Goal: Transaction & Acquisition: Purchase product/service

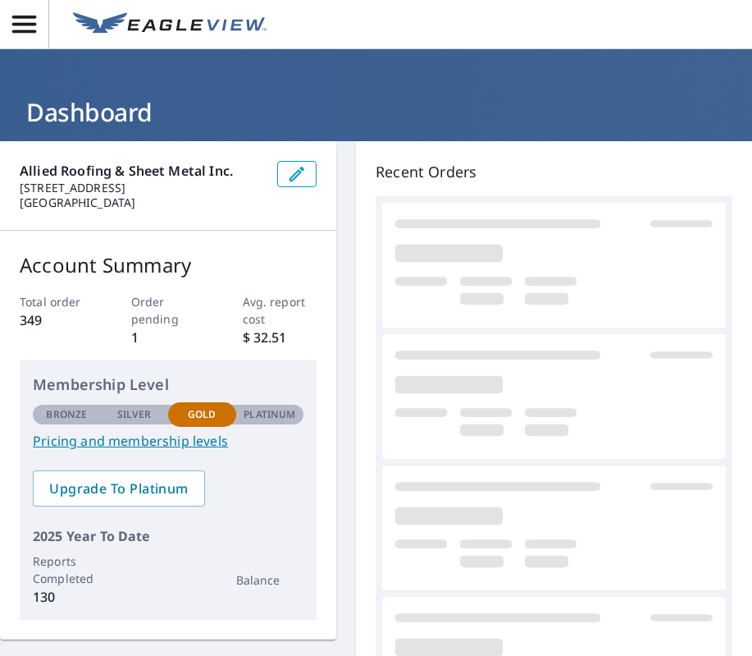
click at [25, 24] on icon "button" at bounding box center [24, 24] width 24 height 17
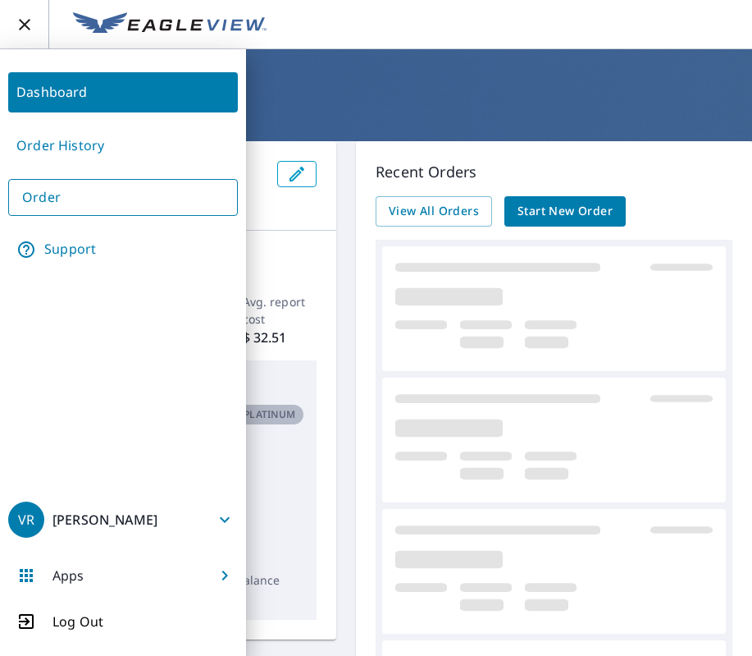
click at [48, 152] on link "Order History" at bounding box center [123, 146] width 230 height 40
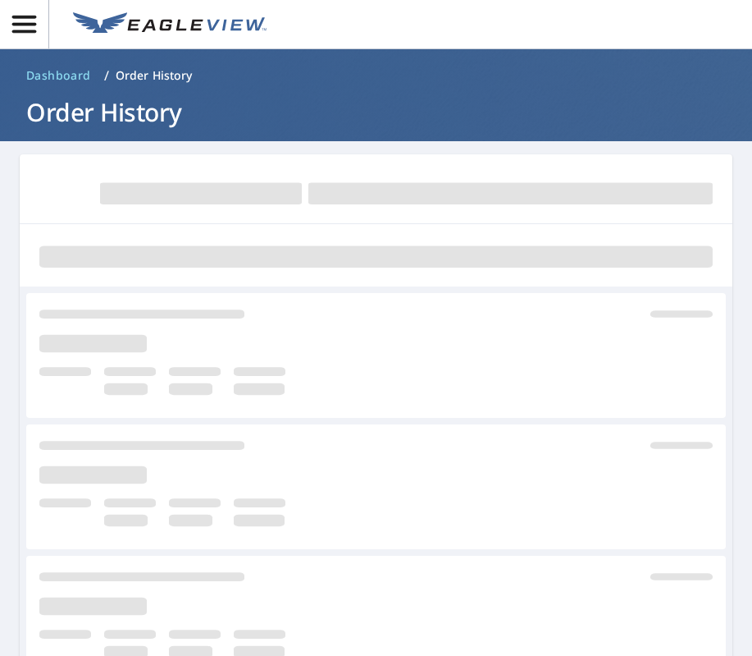
click at [25, 31] on icon "button" at bounding box center [24, 24] width 24 height 17
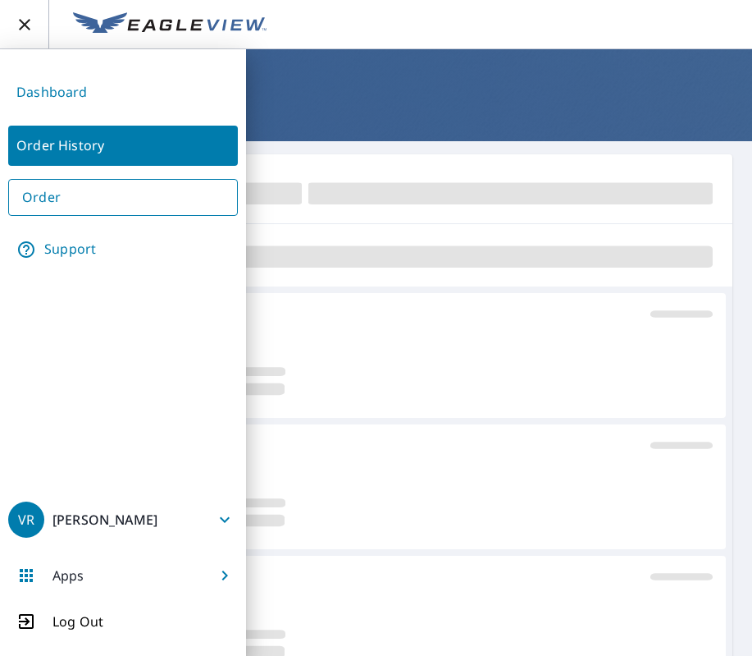
click at [50, 195] on link "Order" at bounding box center [123, 197] width 230 height 37
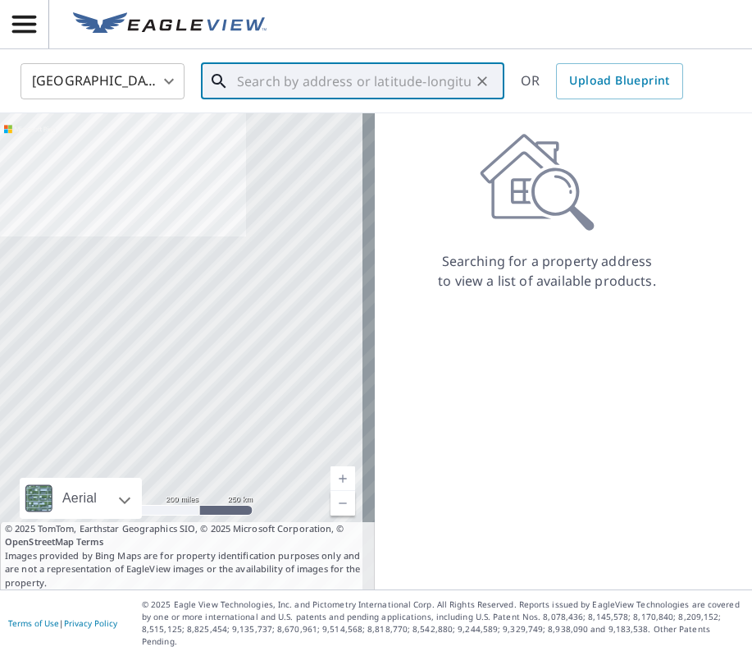
paste input "[STREET_ADDRESS]"
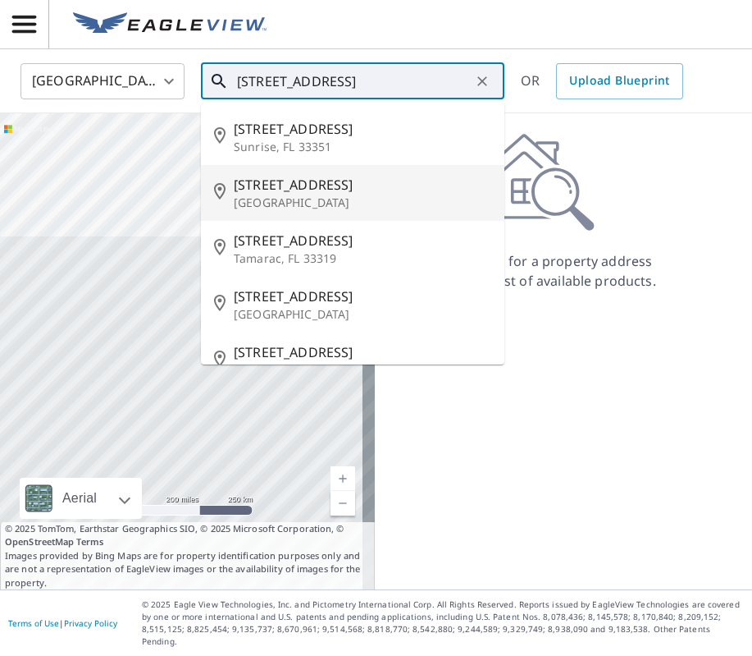
click at [298, 195] on p "[GEOGRAPHIC_DATA]" at bounding box center [363, 202] width 258 height 16
type input "[STREET_ADDRESS]"
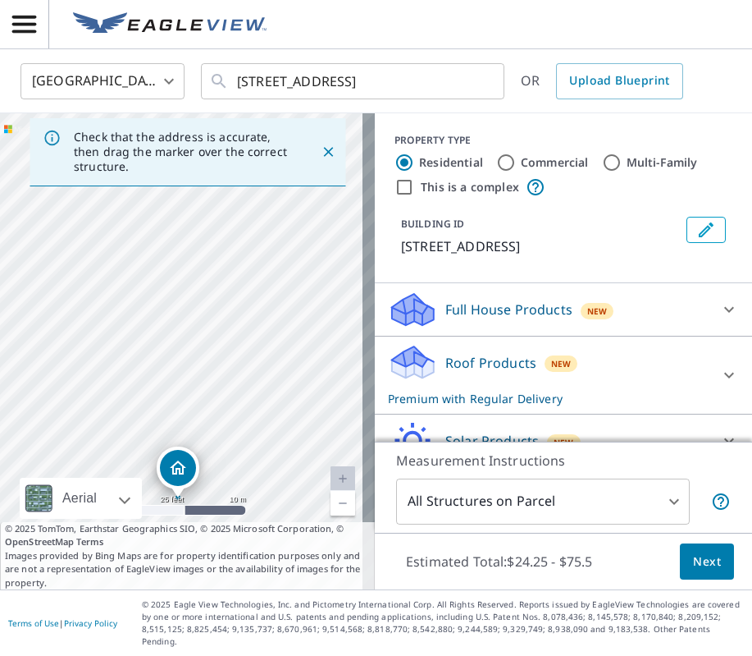
drag, startPoint x: 155, startPoint y: 274, endPoint x: 152, endPoint y: 417, distance: 142.8
click at [152, 417] on div "[STREET_ADDRESS]" at bounding box center [187, 351] width 375 height 476
drag, startPoint x: 222, startPoint y: 413, endPoint x: 205, endPoint y: 281, distance: 134.0
click at [205, 281] on div "[STREET_ADDRESS]" at bounding box center [187, 351] width 375 height 476
drag, startPoint x: 168, startPoint y: 390, endPoint x: 186, endPoint y: 386, distance: 18.5
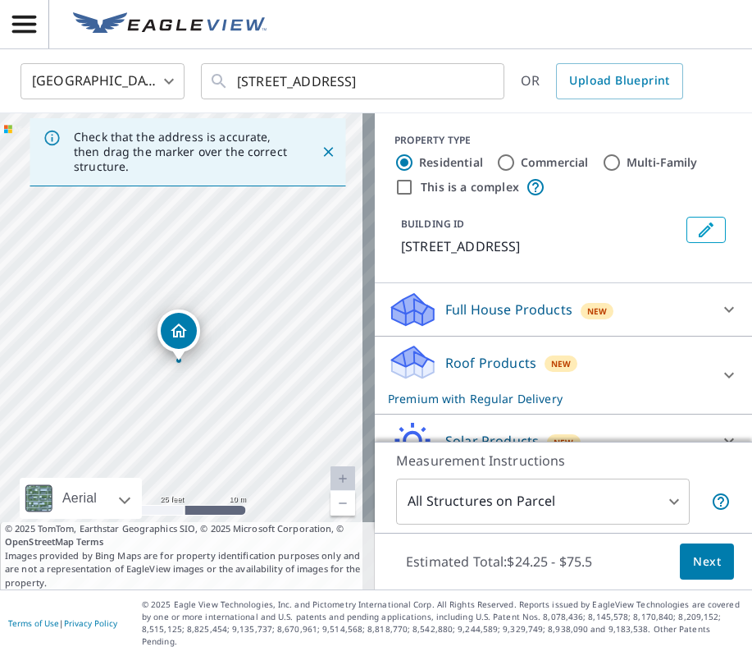
click at [186, 386] on div "[STREET_ADDRESS]" at bounding box center [187, 351] width 375 height 476
click at [697, 229] on icon "Edit building 1" at bounding box center [707, 230] width 20 height 20
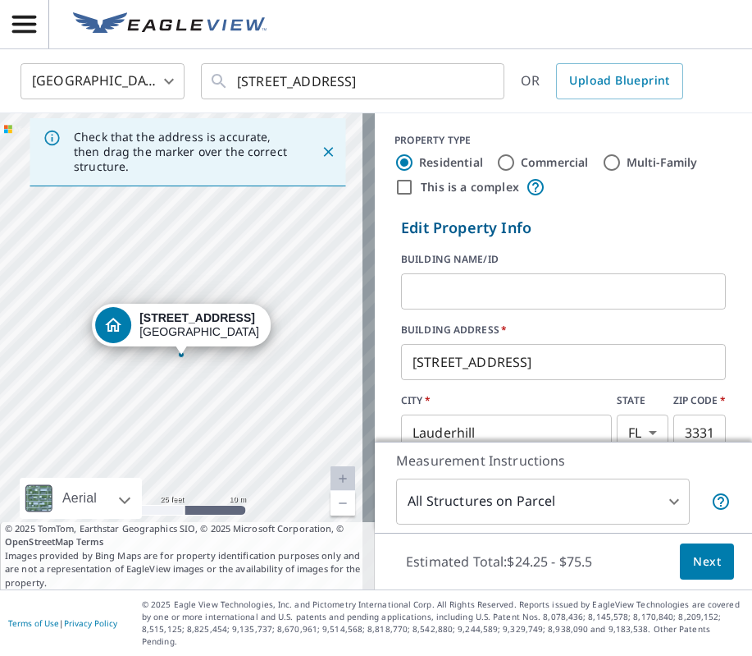
click at [503, 296] on input "text" at bounding box center [563, 291] width 325 height 46
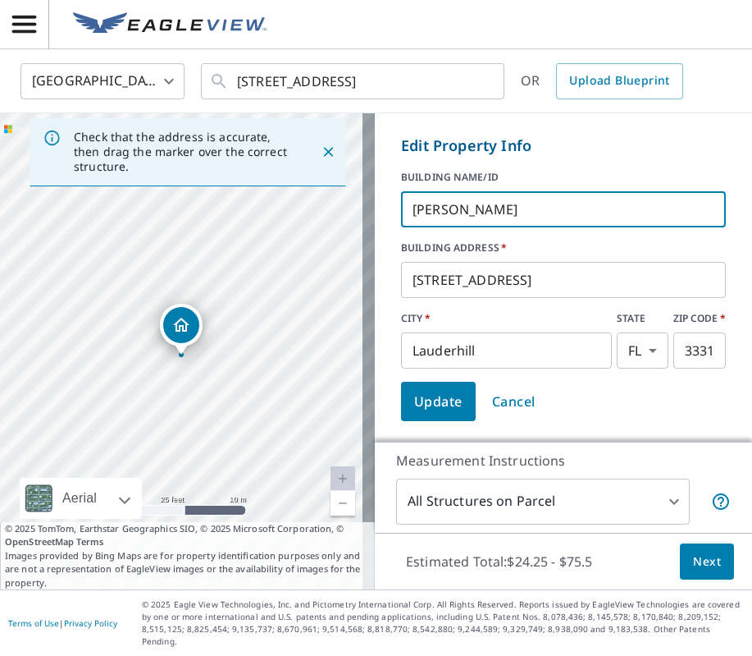
type input "[PERSON_NAME]"
click at [433, 396] on span "Update" at bounding box center [438, 401] width 48 height 23
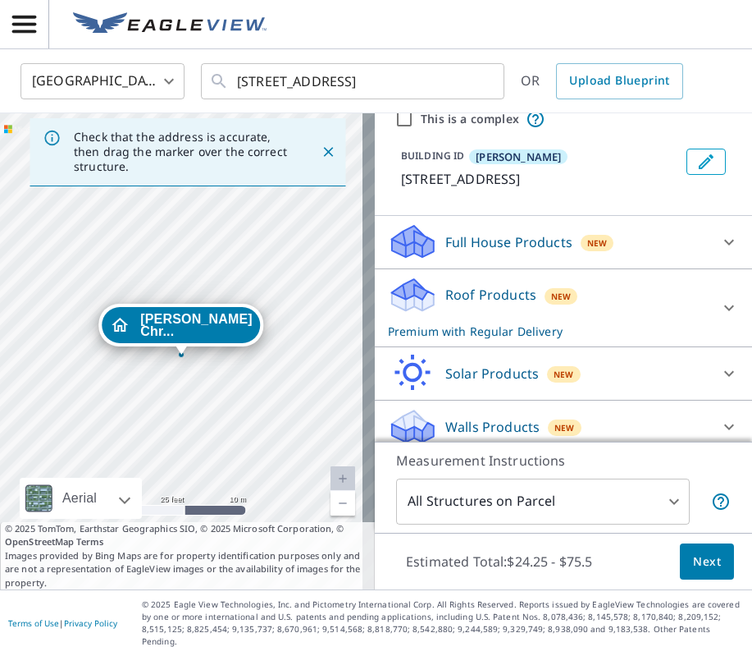
click at [684, 308] on div "Roof Products New Premium with Regular Delivery" at bounding box center [549, 308] width 322 height 64
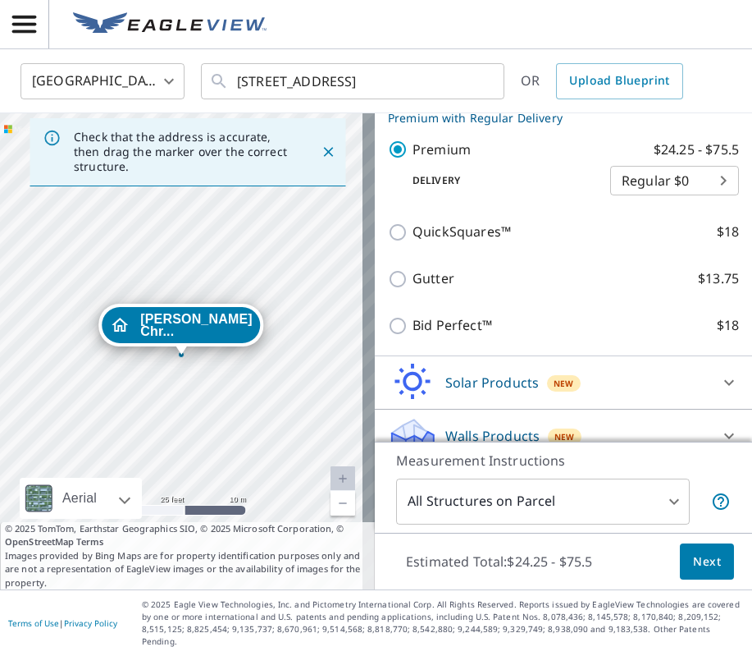
scroll to position [290, 0]
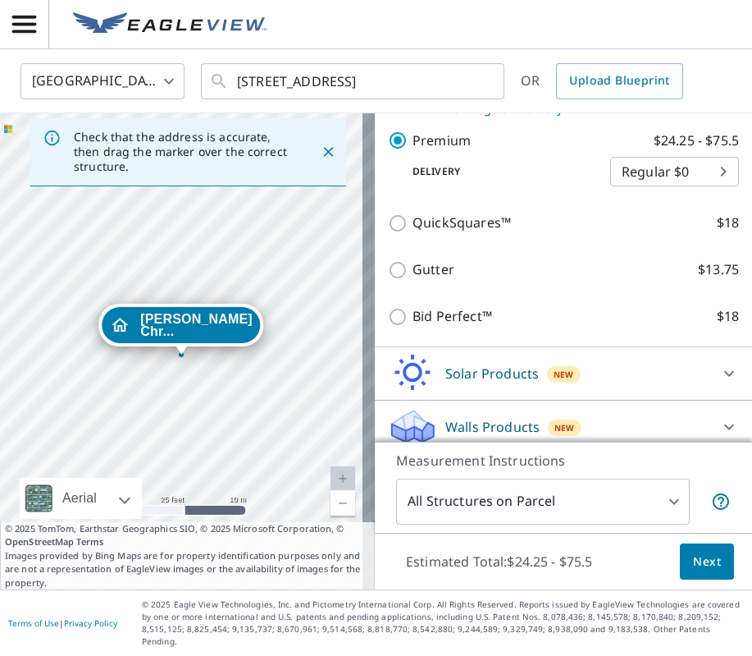
click at [699, 572] on span "Next" at bounding box center [707, 561] width 28 height 21
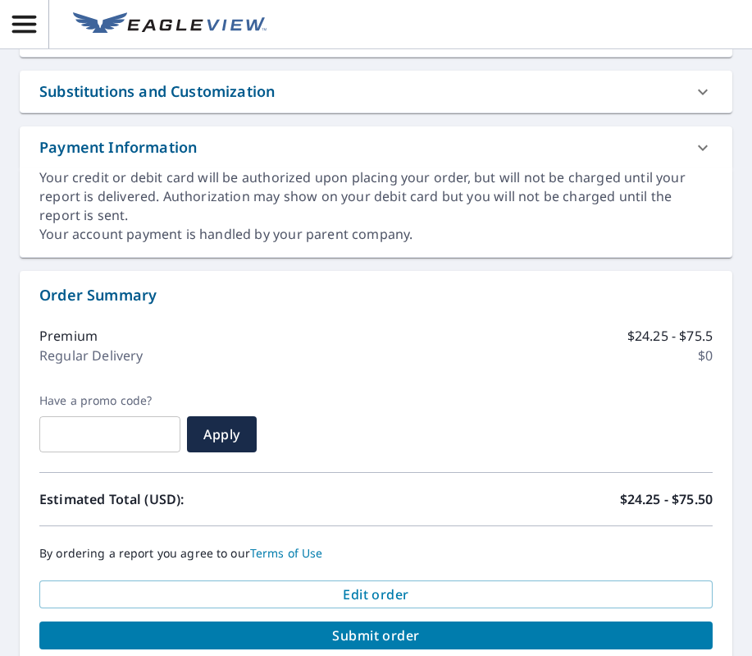
scroll to position [821, 0]
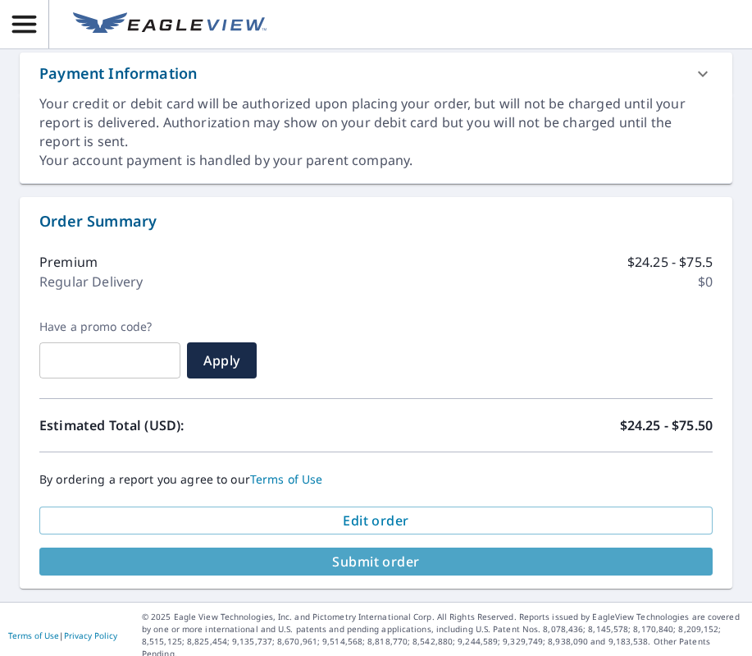
click at [421, 561] on span "Submit order" at bounding box center [376, 561] width 647 height 18
checkbox input "true"
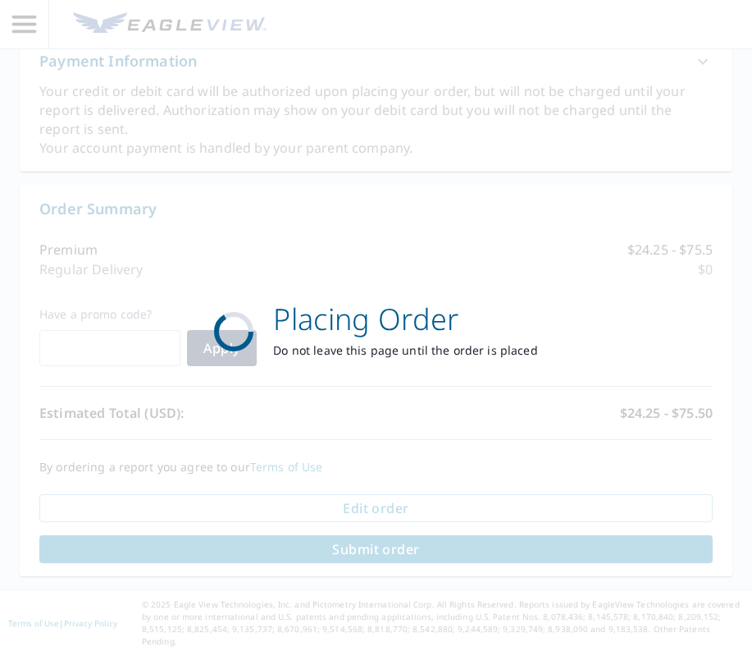
scroll to position [700, 0]
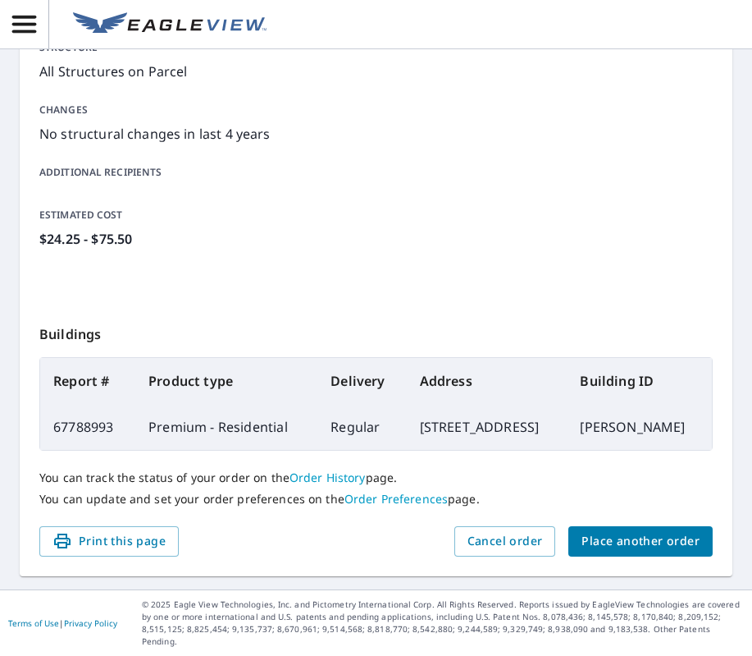
scroll to position [331, 0]
